Goal: Task Accomplishment & Management: Use online tool/utility

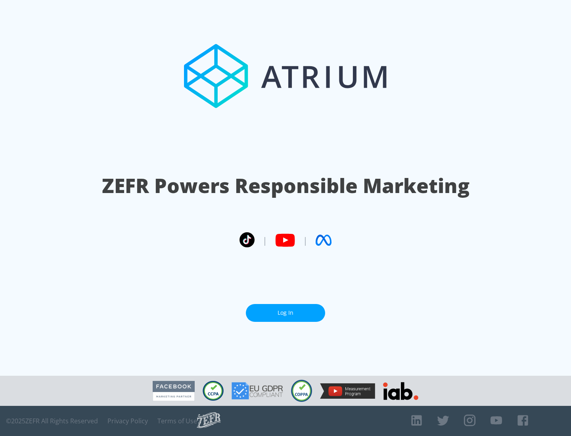
click at [285, 313] on link "Log In" at bounding box center [285, 313] width 79 height 18
